Goal: Task Accomplishment & Management: Use online tool/utility

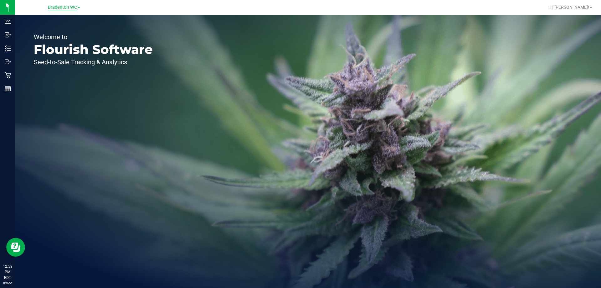
click at [54, 8] on span "Bradenton WC" at bounding box center [62, 8] width 29 height 6
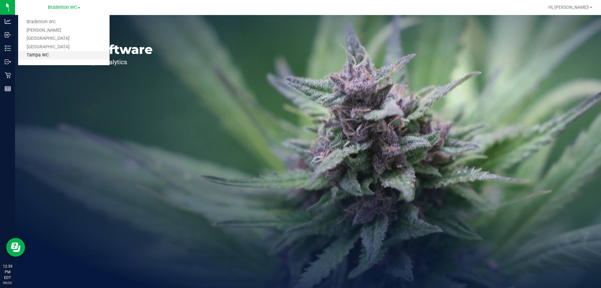
click at [50, 52] on link "Tampa WC" at bounding box center [63, 55] width 91 height 8
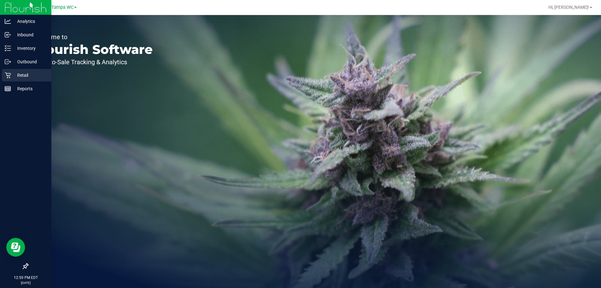
click at [6, 74] on icon at bounding box center [8, 75] width 6 height 6
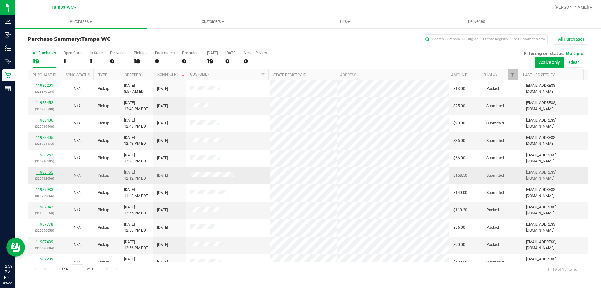
click at [37, 171] on link "11988165" at bounding box center [45, 172] width 18 height 4
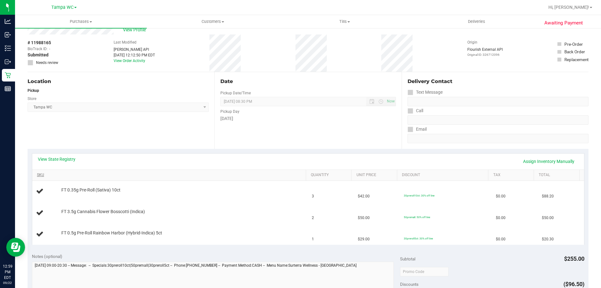
scroll to position [31, 0]
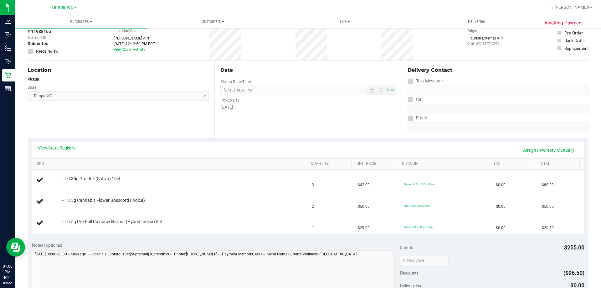
click at [72, 149] on link "View State Registry" at bounding box center [57, 148] width 38 height 6
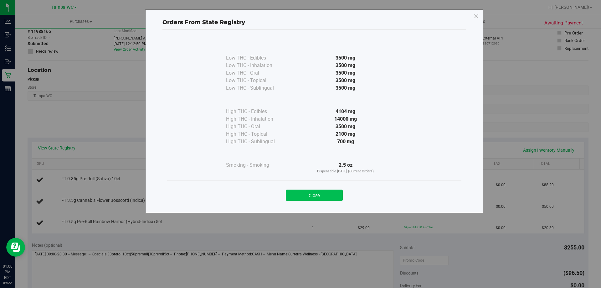
click at [318, 194] on button "Close" at bounding box center [314, 194] width 57 height 11
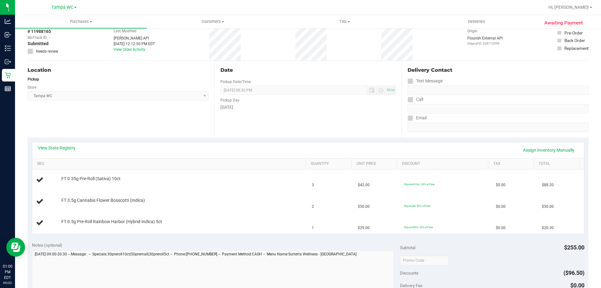
click at [304, 140] on div "View State Registry Assign Inventory Manually SKU Quantity Unit Price Discount …" at bounding box center [308, 187] width 561 height 100
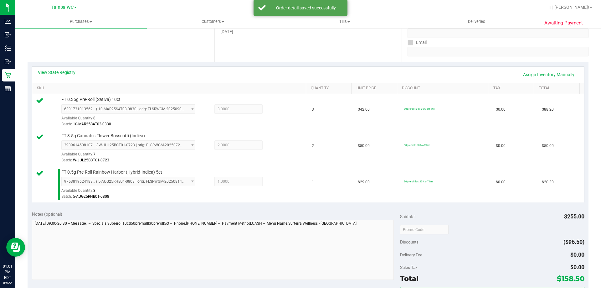
scroll to position [219, 0]
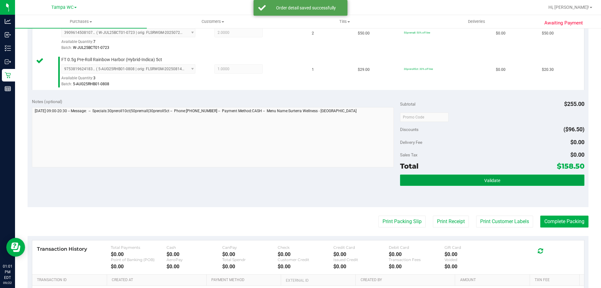
click at [481, 176] on button "Validate" at bounding box center [492, 179] width 184 height 11
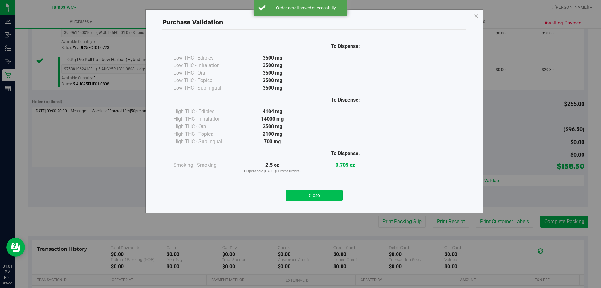
click at [321, 194] on button "Close" at bounding box center [314, 194] width 57 height 11
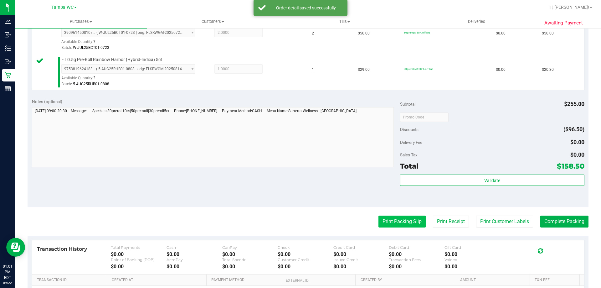
click at [393, 216] on button "Print Packing Slip" at bounding box center [402, 221] width 47 height 12
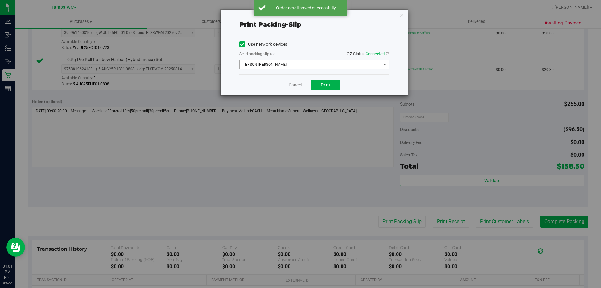
click at [310, 62] on span "EPSON-[PERSON_NAME]" at bounding box center [310, 64] width 141 height 9
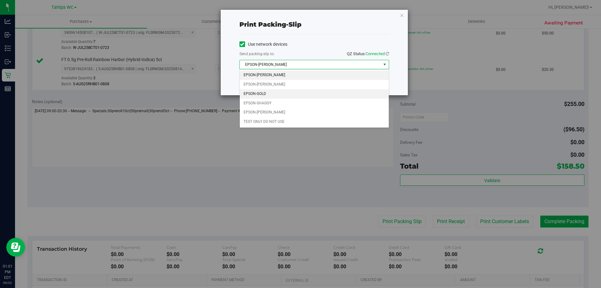
click at [280, 94] on li "EPSON-GOLD" at bounding box center [314, 93] width 149 height 9
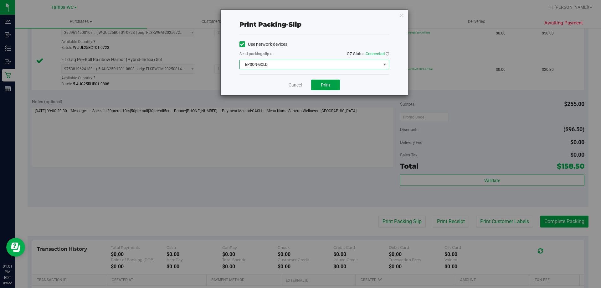
click at [324, 88] on button "Print" at bounding box center [325, 85] width 29 height 11
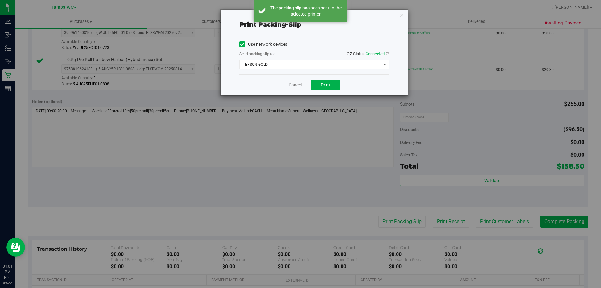
click at [296, 83] on link "Cancel" at bounding box center [295, 85] width 13 height 7
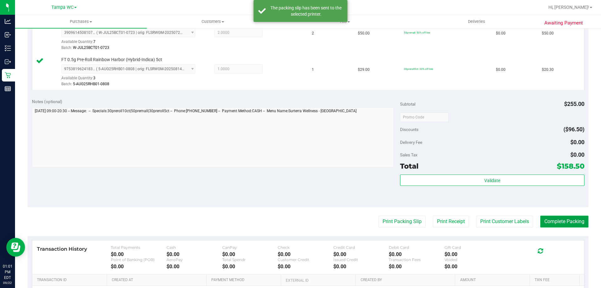
click at [559, 221] on button "Complete Packing" at bounding box center [564, 221] width 48 height 12
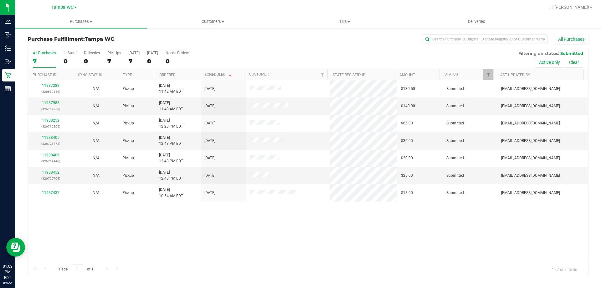
click at [40, 59] on div "7" at bounding box center [44, 61] width 23 height 7
click at [0, 0] on input "All Purchases 7" at bounding box center [0, 0] width 0 height 0
click at [24, 55] on div "All Purchases 6 In Store 0 Deliveries 0 PickUps 6 [DATE] 6 [DATE] 0 Needs Revie…" at bounding box center [308, 162] width 570 height 229
click at [61, 64] on div "All Purchases 6 In Store 0 Deliveries 0 PickUps 6 [DATE] 6 [DATE] 0 Needs Revie…" at bounding box center [308, 58] width 560 height 21
click at [40, 57] on label "All Purchases 6" at bounding box center [44, 59] width 23 height 17
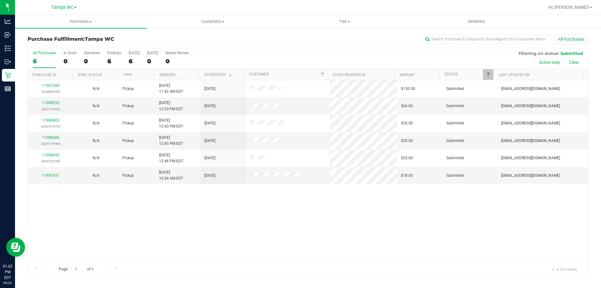
click at [0, 0] on input "All Purchases 6" at bounding box center [0, 0] width 0 height 0
click at [53, 54] on div "All Purchases" at bounding box center [44, 53] width 23 height 4
click at [0, 0] on input "All Purchases 6" at bounding box center [0, 0] width 0 height 0
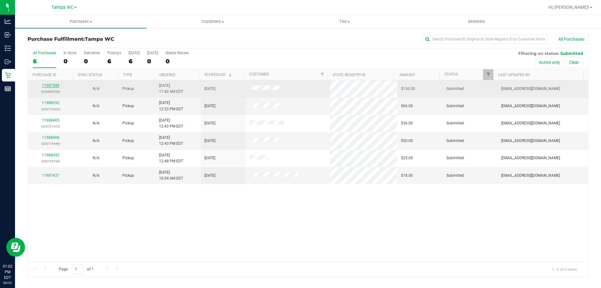
click at [50, 87] on link "11987289" at bounding box center [51, 85] width 18 height 4
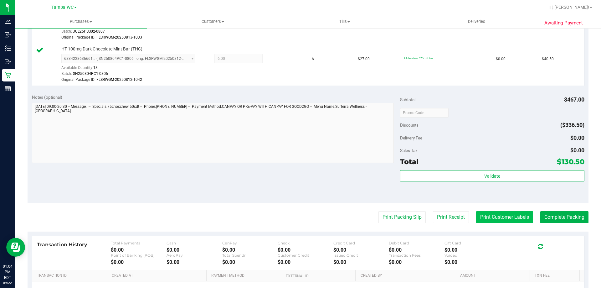
scroll to position [282, 0]
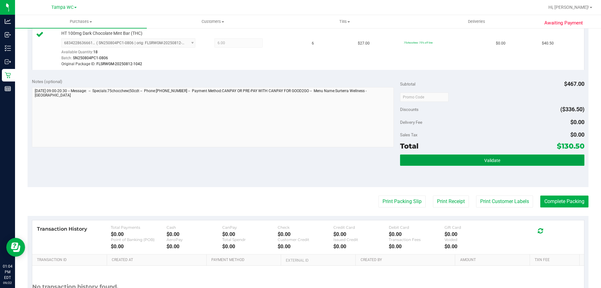
click at [511, 160] on button "Validate" at bounding box center [492, 159] width 184 height 11
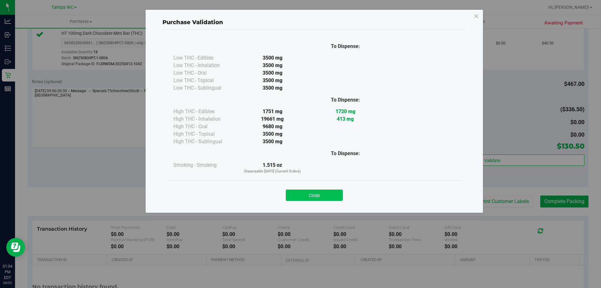
click at [307, 197] on button "Close" at bounding box center [314, 194] width 57 height 11
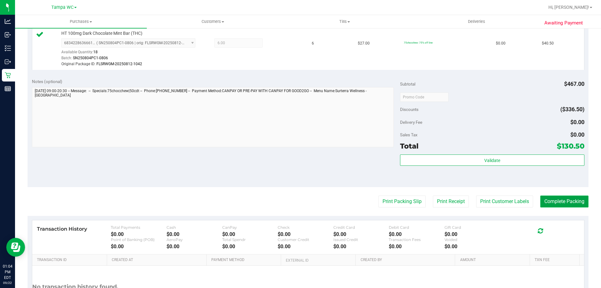
click at [565, 201] on button "Complete Packing" at bounding box center [564, 201] width 48 height 12
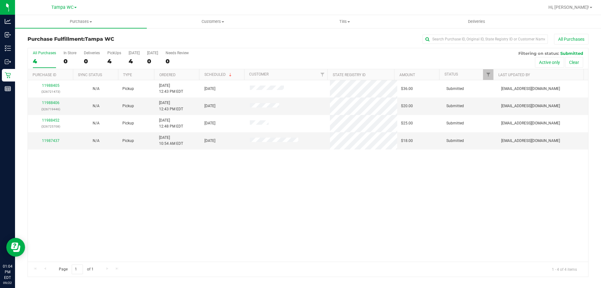
click at [42, 62] on div "4" at bounding box center [44, 61] width 23 height 7
click at [0, 0] on input "All Purchases 4" at bounding box center [0, 0] width 0 height 0
click at [52, 103] on link "11988406" at bounding box center [51, 103] width 18 height 4
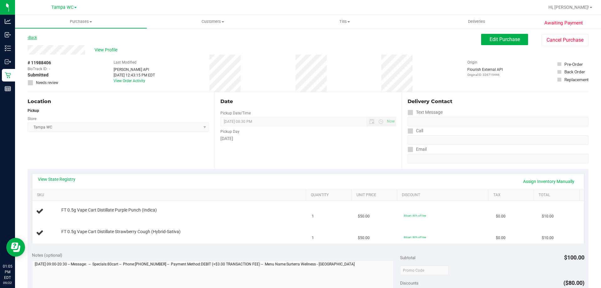
click at [36, 36] on link "Back" at bounding box center [32, 37] width 9 height 4
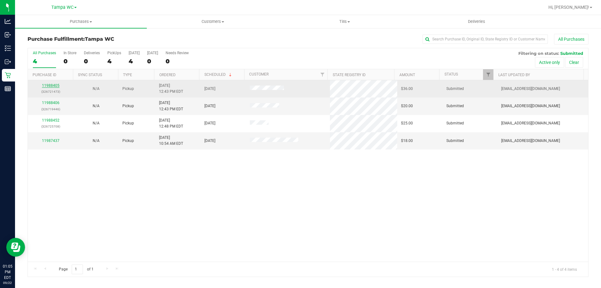
click at [52, 86] on link "11988405" at bounding box center [51, 85] width 18 height 4
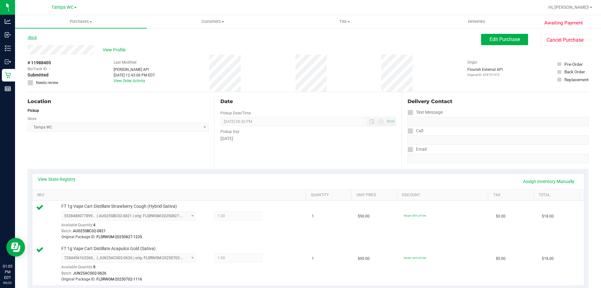
click at [34, 39] on link "Back" at bounding box center [32, 37] width 9 height 4
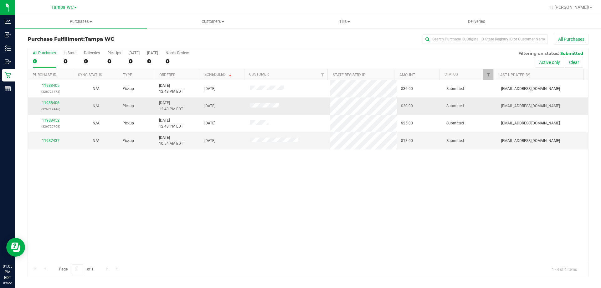
click at [52, 103] on link "11988406" at bounding box center [51, 103] width 18 height 4
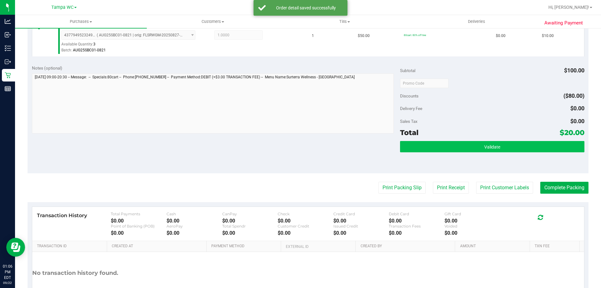
scroll to position [219, 0]
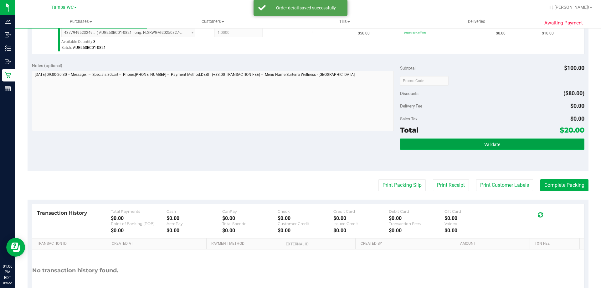
click at [484, 147] on button "Validate" at bounding box center [492, 143] width 184 height 11
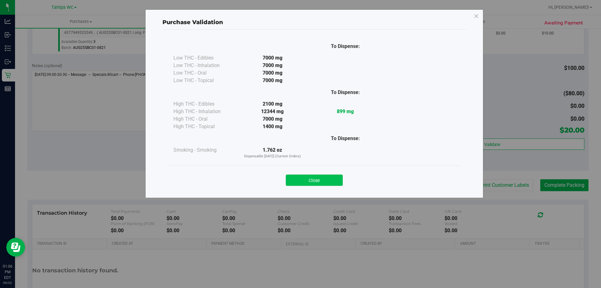
click at [311, 179] on button "Close" at bounding box center [314, 179] width 57 height 11
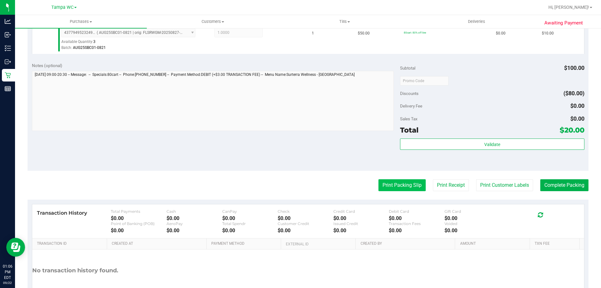
click at [385, 184] on button "Print Packing Slip" at bounding box center [402, 185] width 47 height 12
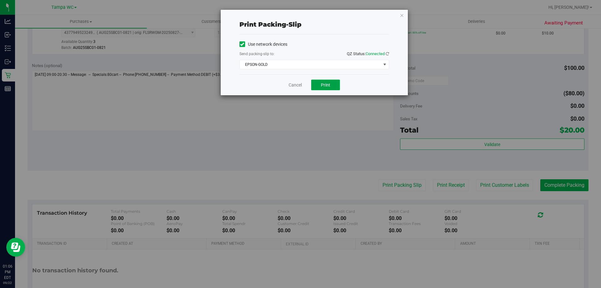
click at [329, 85] on span "Print" at bounding box center [325, 84] width 9 height 5
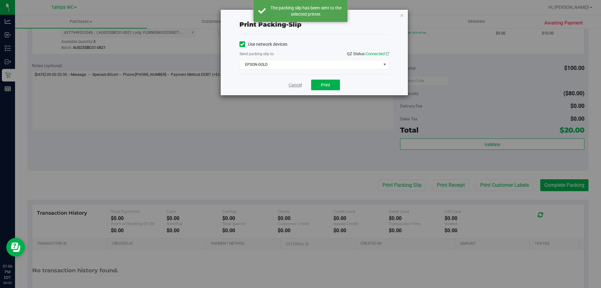
click at [298, 84] on link "Cancel" at bounding box center [295, 85] width 13 height 7
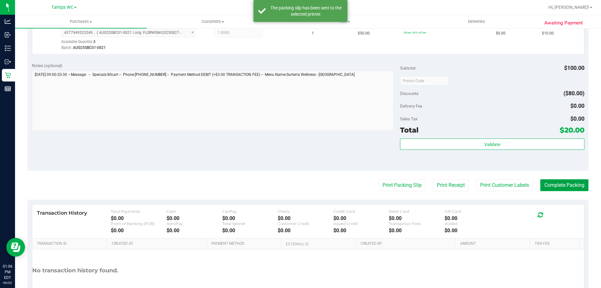
click at [550, 183] on button "Complete Packing" at bounding box center [564, 185] width 48 height 12
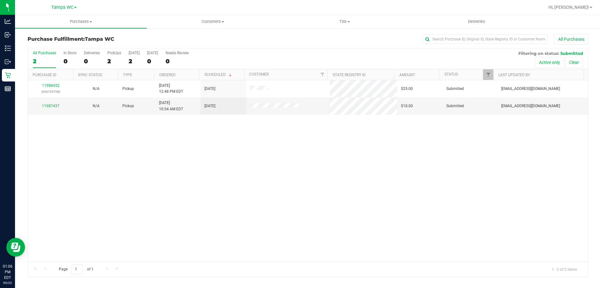
click at [39, 65] on label "All Purchases 2" at bounding box center [44, 59] width 23 height 17
click at [0, 0] on input "All Purchases 2" at bounding box center [0, 0] width 0 height 0
click at [51, 105] on link "11987437" at bounding box center [51, 106] width 18 height 4
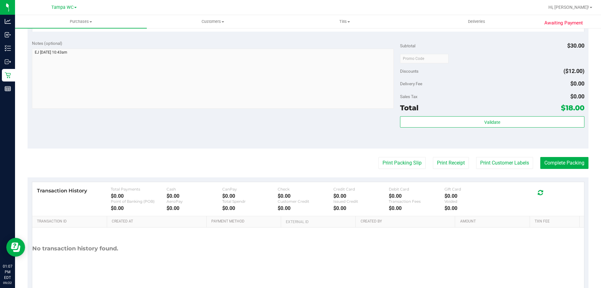
scroll to position [219, 0]
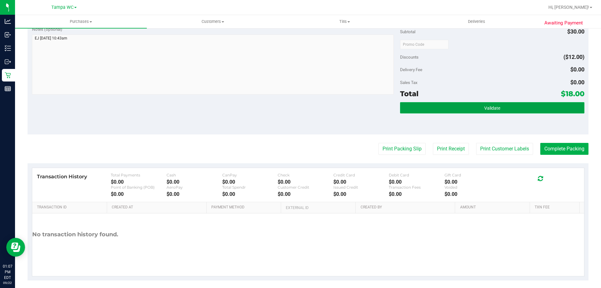
click at [505, 111] on button "Validate" at bounding box center [492, 107] width 184 height 11
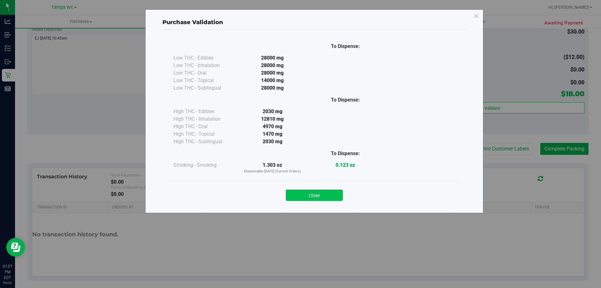
click at [335, 193] on button "Close" at bounding box center [314, 194] width 57 height 11
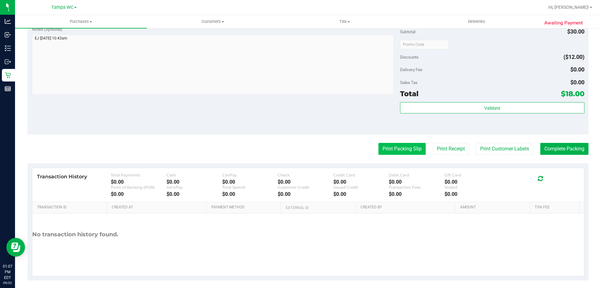
click at [397, 151] on button "Print Packing Slip" at bounding box center [402, 149] width 47 height 12
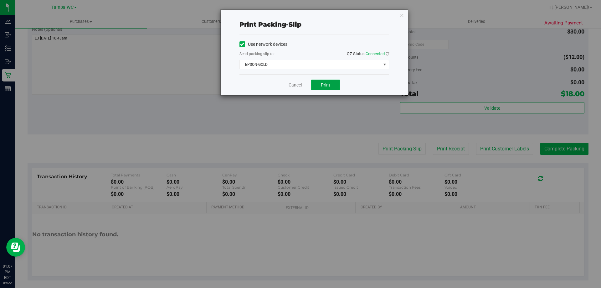
click at [327, 86] on span "Print" at bounding box center [325, 84] width 9 height 5
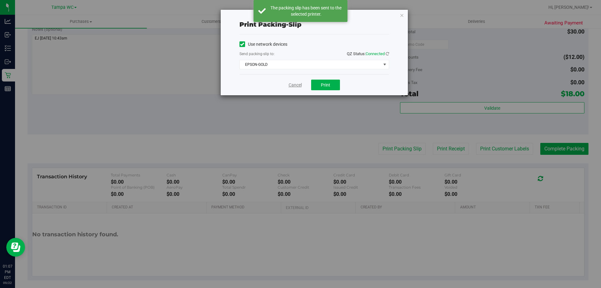
click at [300, 87] on link "Cancel" at bounding box center [295, 85] width 13 height 7
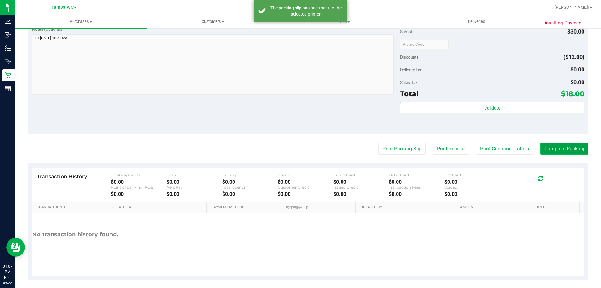
click at [541, 145] on button "Complete Packing" at bounding box center [564, 149] width 48 height 12
